Goal: Task Accomplishment & Management: Manage account settings

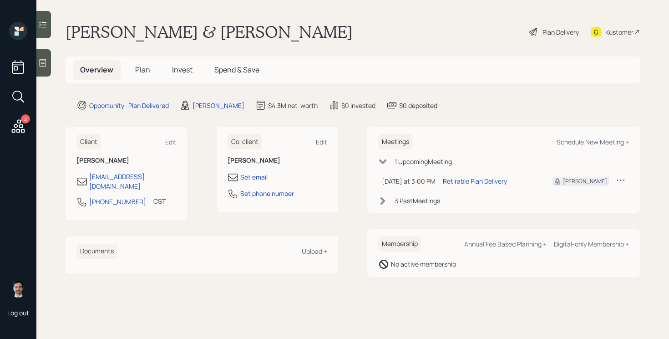
click at [556, 31] on div "Plan Delivery" at bounding box center [561, 32] width 36 height 10
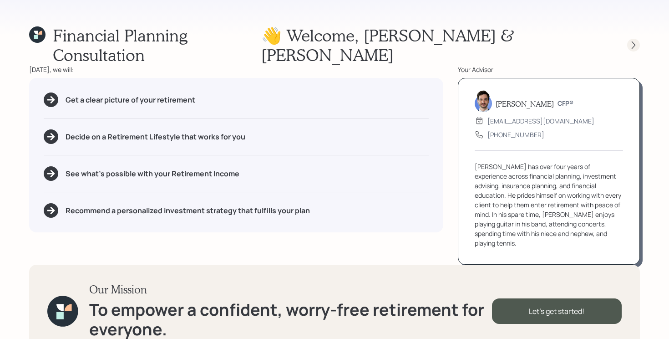
click at [635, 41] on icon at bounding box center [633, 45] width 9 height 9
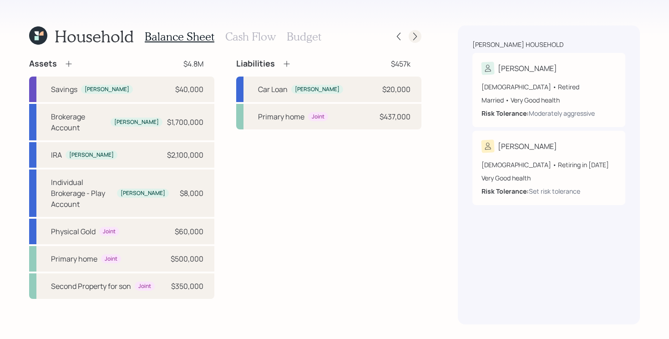
click at [414, 38] on icon at bounding box center [415, 36] width 9 height 9
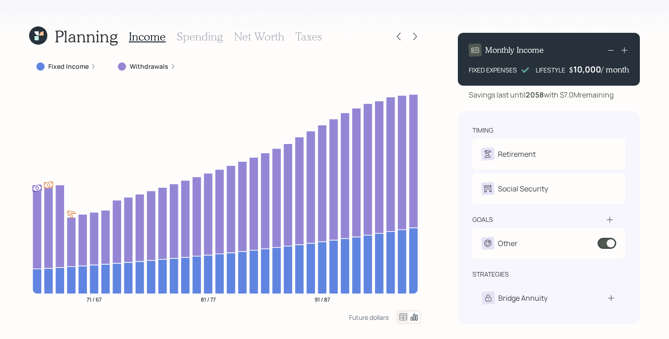
click at [414, 38] on icon at bounding box center [415, 36] width 9 height 9
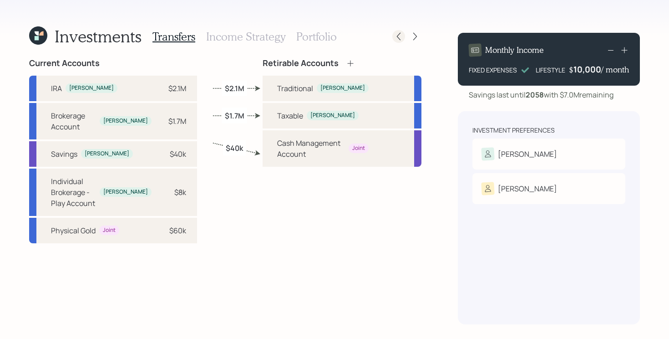
click at [400, 37] on icon at bounding box center [398, 36] width 9 height 9
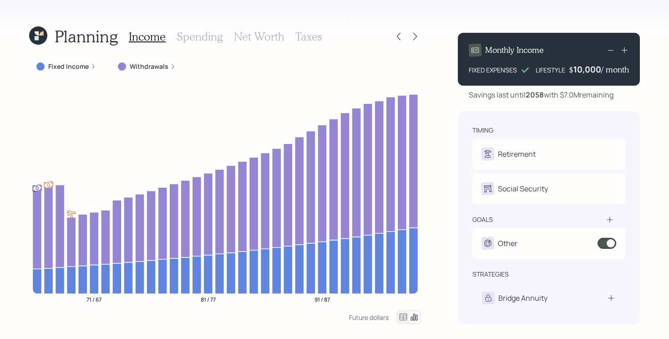
click at [147, 68] on label "Withdrawals" at bounding box center [149, 66] width 39 height 9
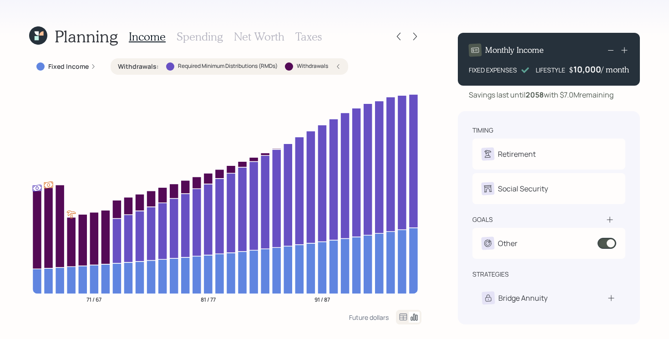
click at [147, 68] on label "Withdrawals :" at bounding box center [138, 66] width 41 height 9
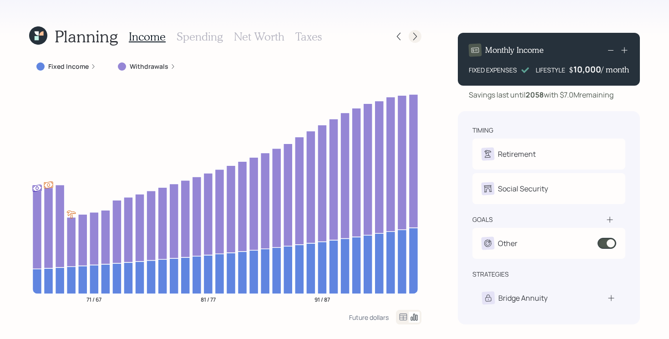
click at [414, 41] on icon at bounding box center [415, 36] width 9 height 9
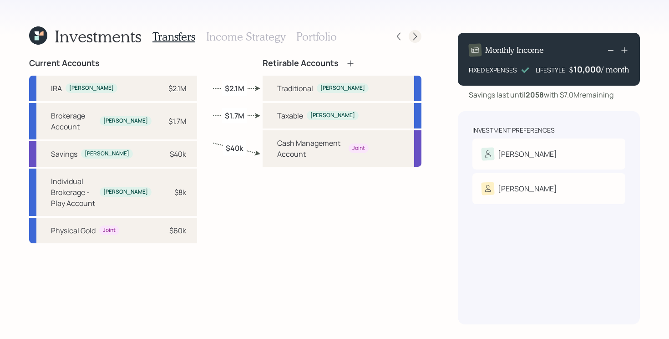
click at [413, 41] on div at bounding box center [415, 36] width 13 height 13
